Goal: Check status: Check status

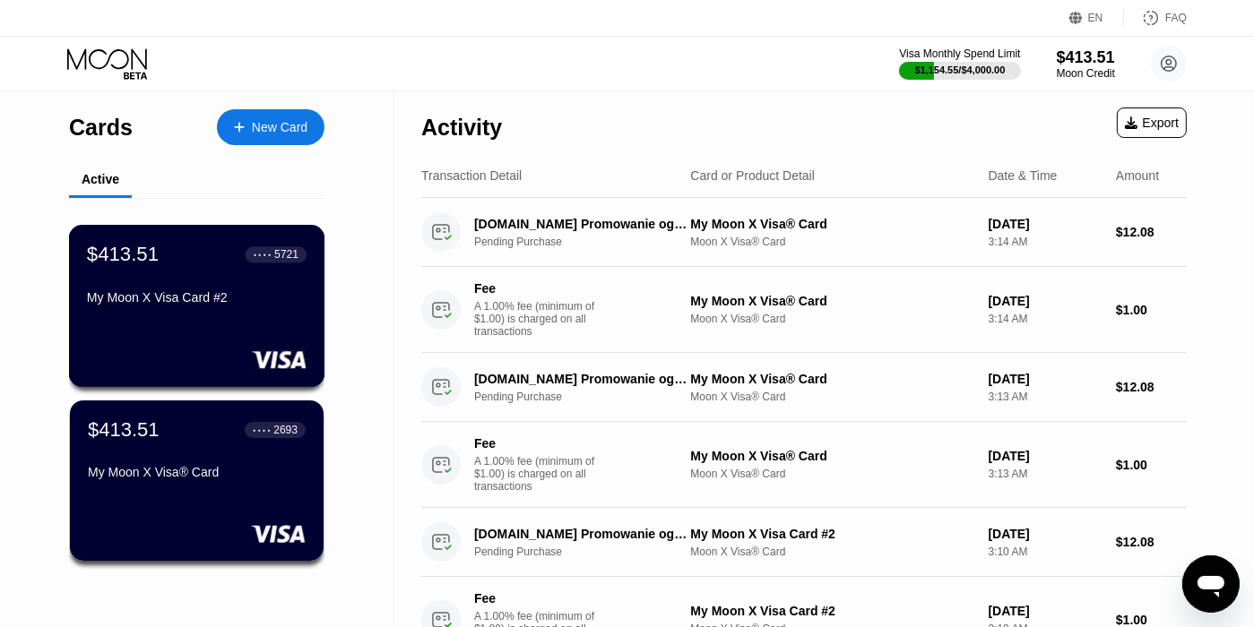
click at [232, 305] on div "My Moon X Visa Card #2" at bounding box center [197, 297] width 220 height 14
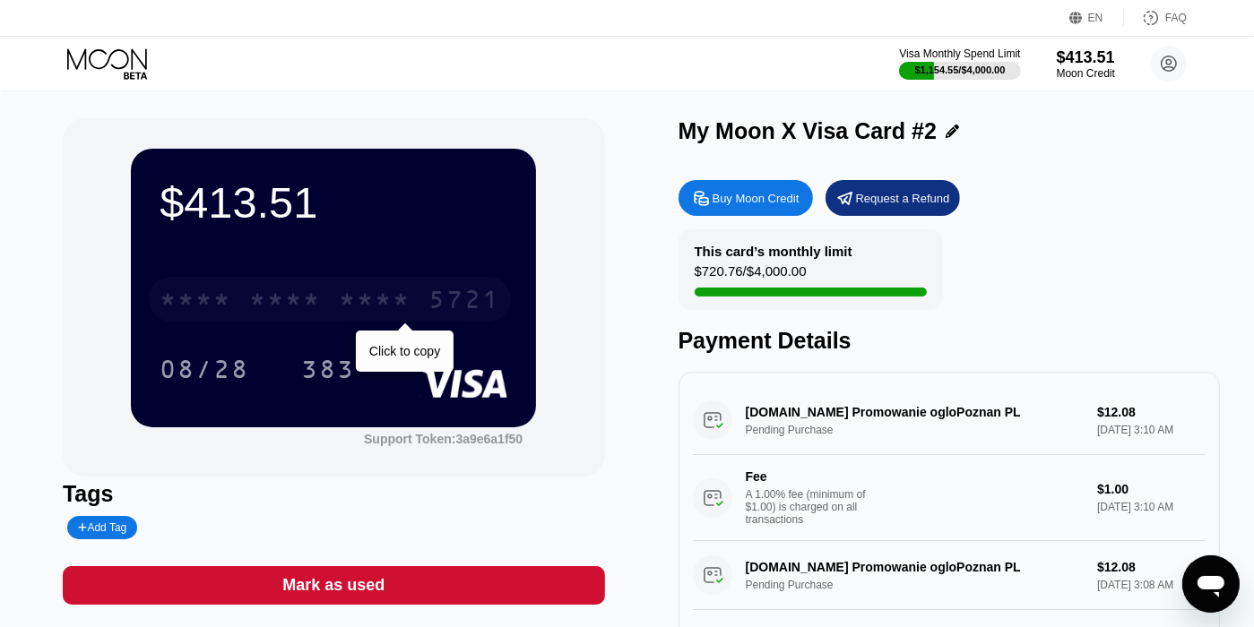
click at [232, 309] on div "* * * * * * * * * * * * 5721" at bounding box center [330, 299] width 362 height 45
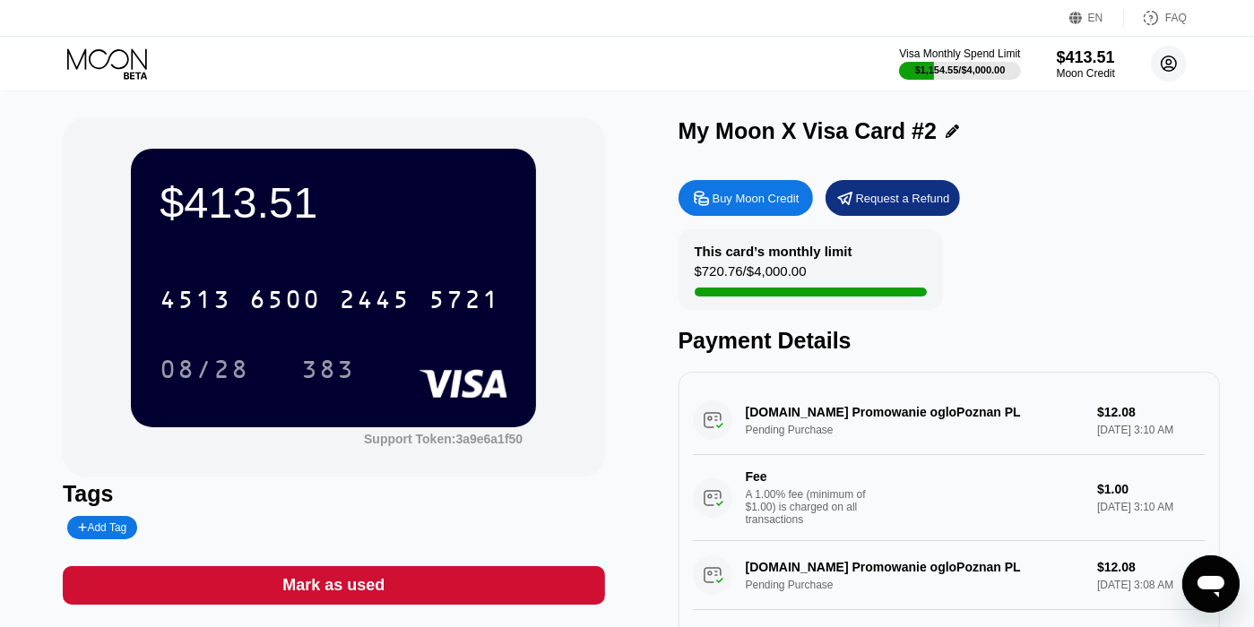
click at [1172, 60] on circle at bounding box center [1169, 64] width 36 height 36
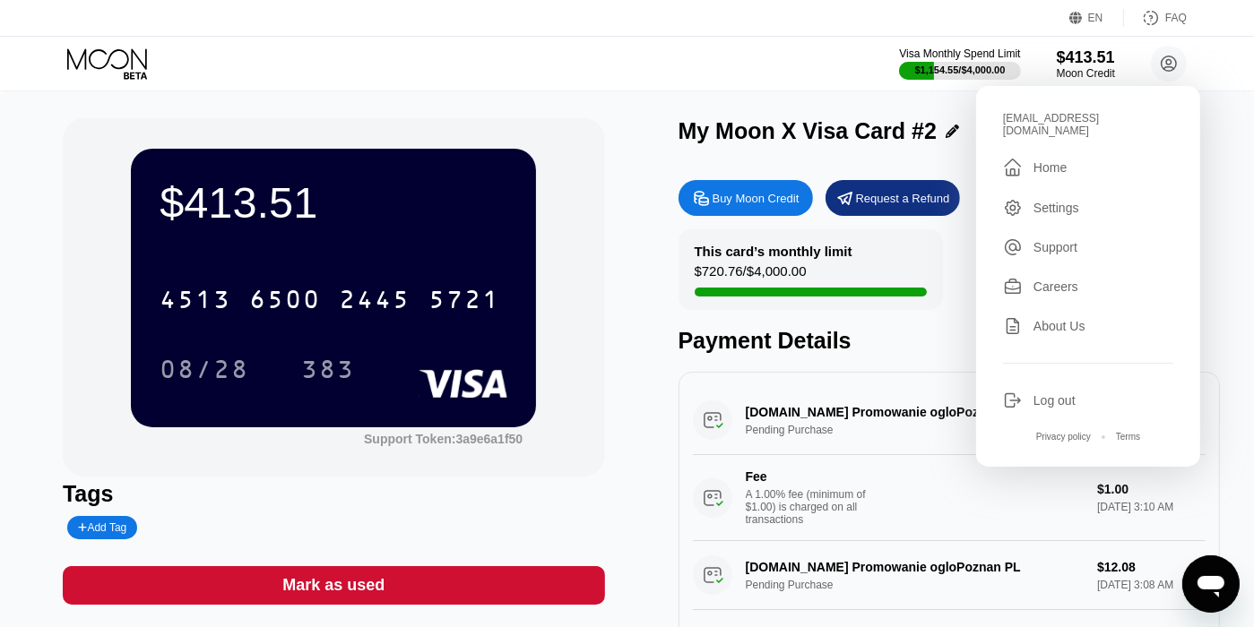
click at [1048, 166] on div " Home" at bounding box center [1088, 168] width 170 height 22
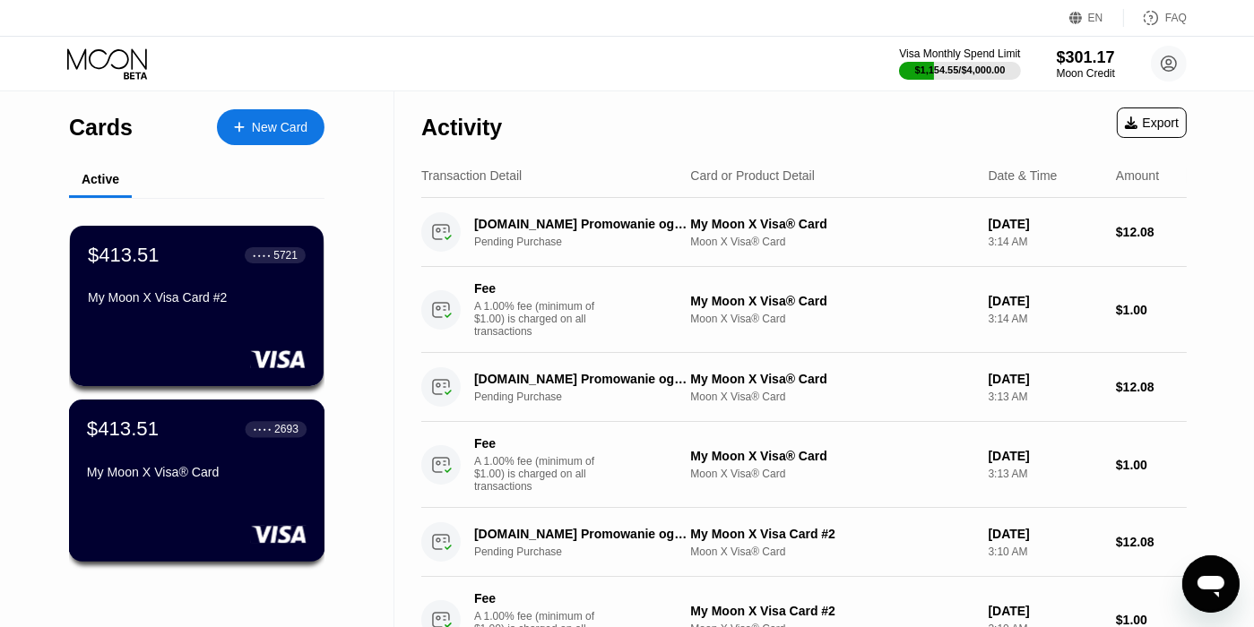
click at [152, 462] on div "$413.51 ● ● ● ● 2693 My Moon X Visa® Card" at bounding box center [197, 452] width 220 height 69
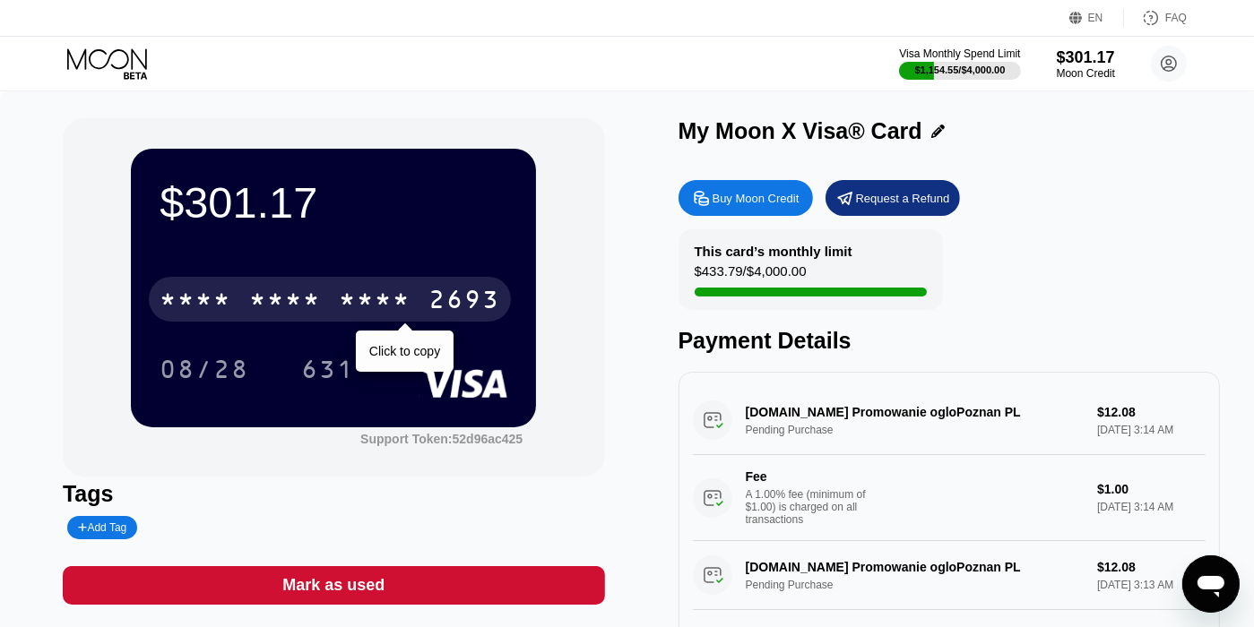
click at [411, 284] on div "* * * * * * * * * * * * 2693" at bounding box center [330, 299] width 362 height 45
